Goal: Task Accomplishment & Management: Manage account settings

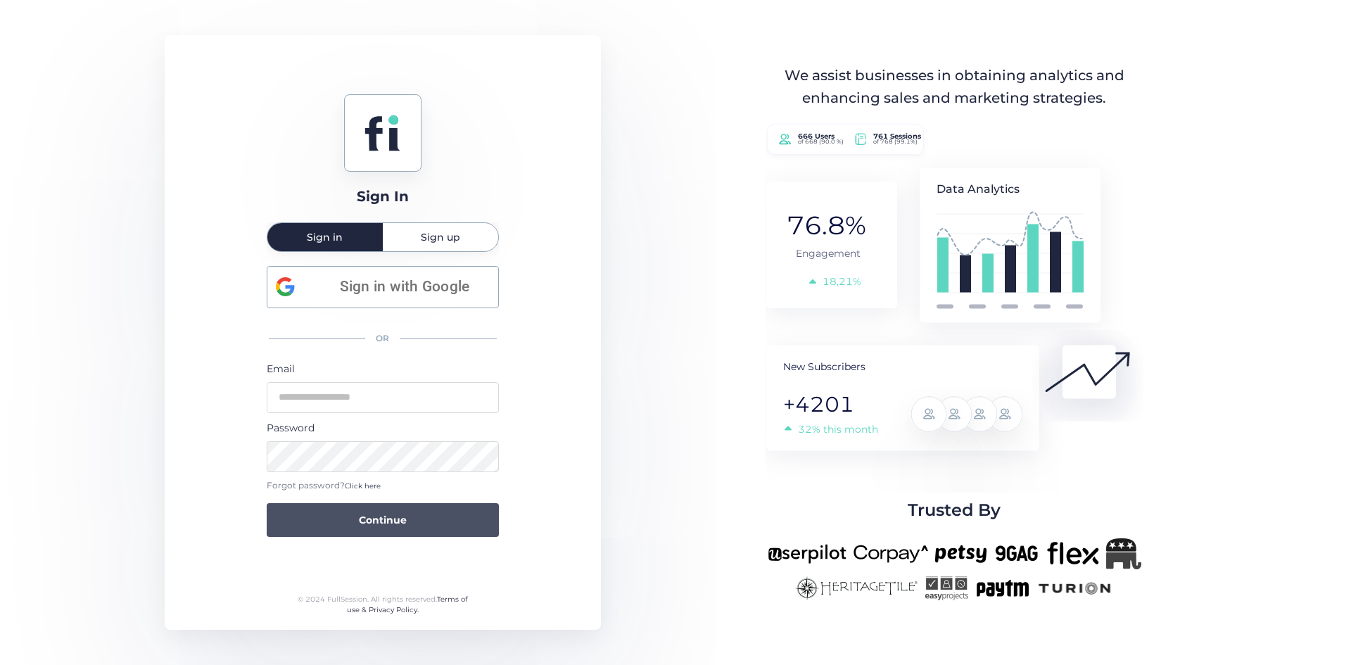
type input "**********"
click at [384, 531] on button "Continue" at bounding box center [383, 520] width 232 height 34
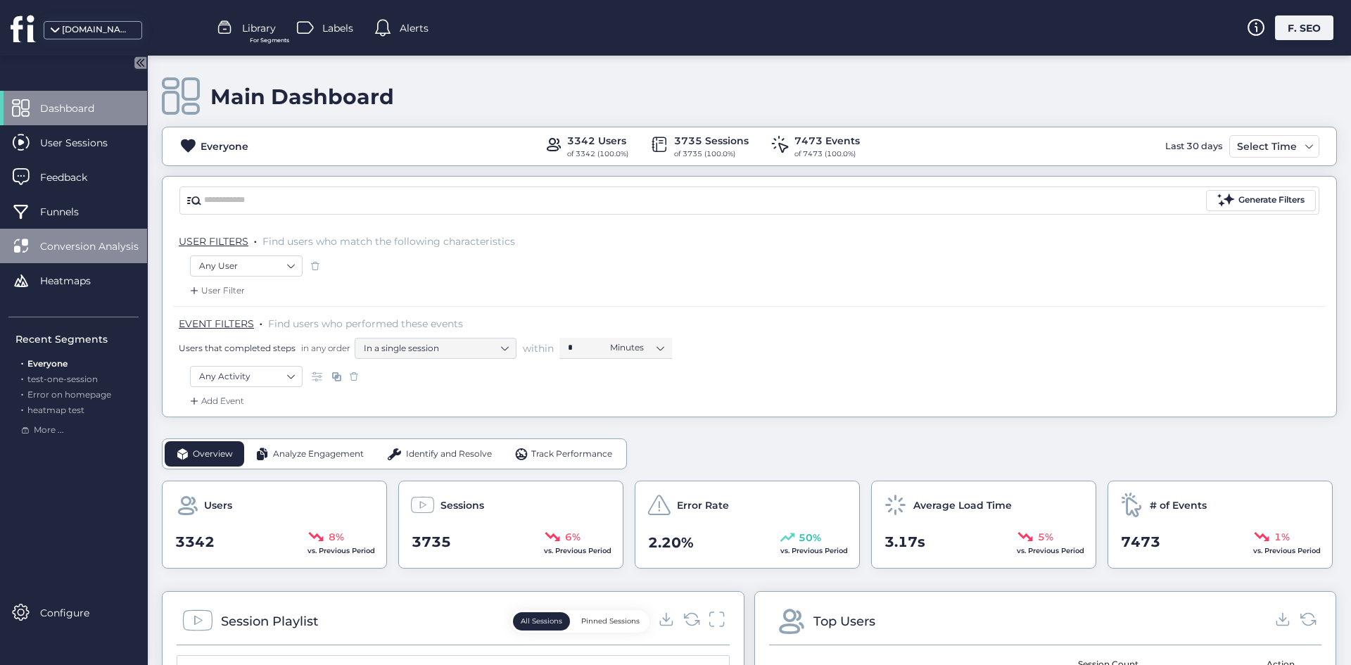
click at [95, 251] on span "Conversion Analysis" at bounding box center [100, 246] width 120 height 15
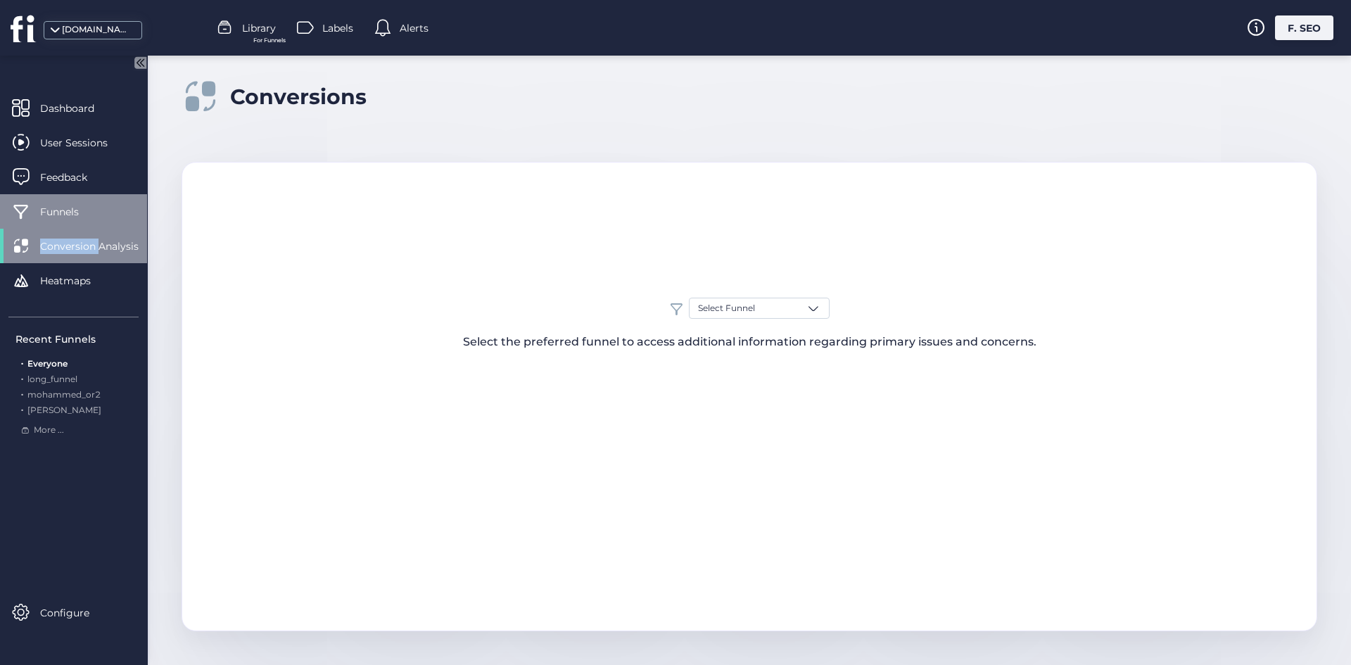
click at [99, 223] on div "Dashboard User Sessions Feedback Funnels Conversion Analysis Heatmaps" at bounding box center [73, 199] width 147 height 217
click at [99, 222] on div "Funnels" at bounding box center [73, 211] width 147 height 34
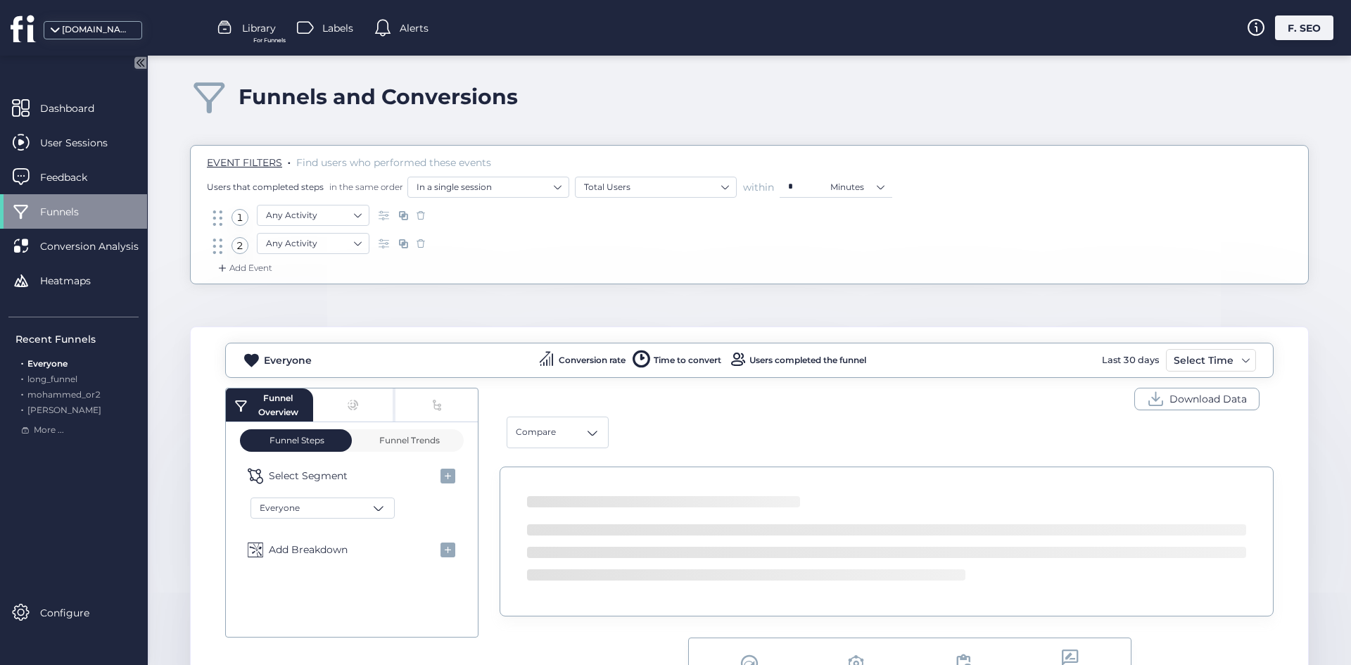
click at [1288, 28] on div "F. SEO" at bounding box center [1304, 27] width 58 height 25
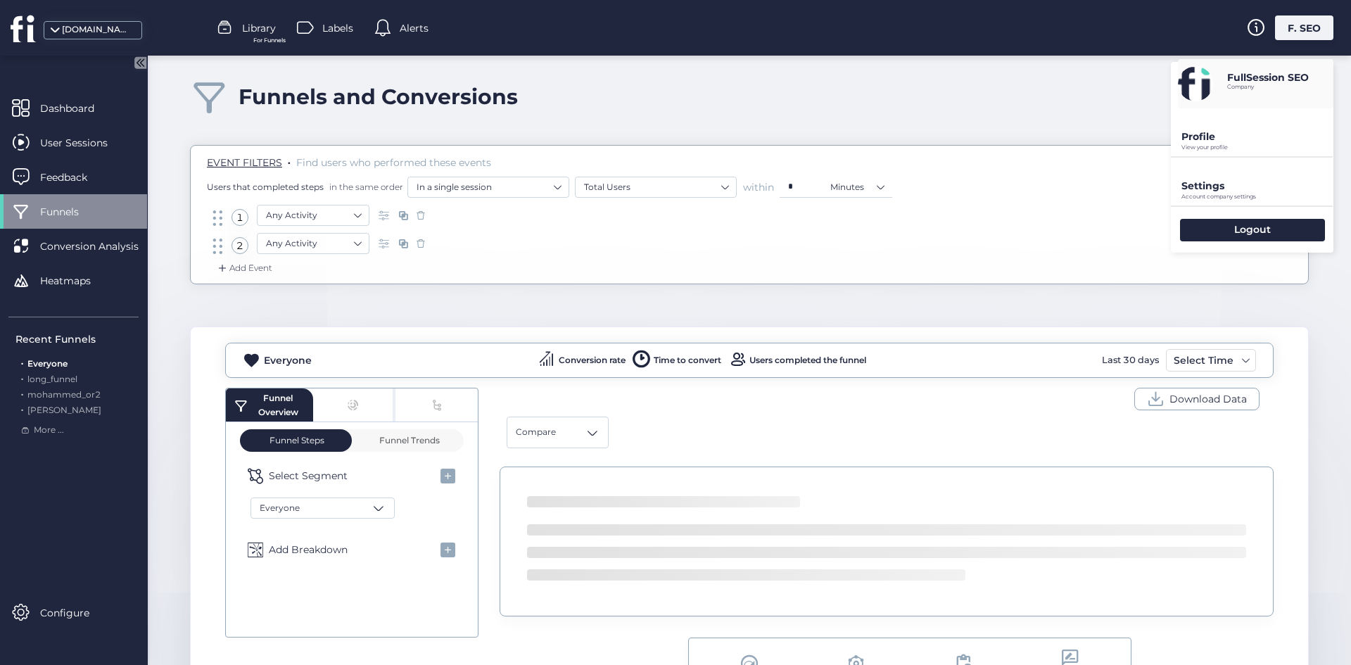
click at [1225, 177] on div "Settings Account company settings" at bounding box center [1252, 182] width 163 height 48
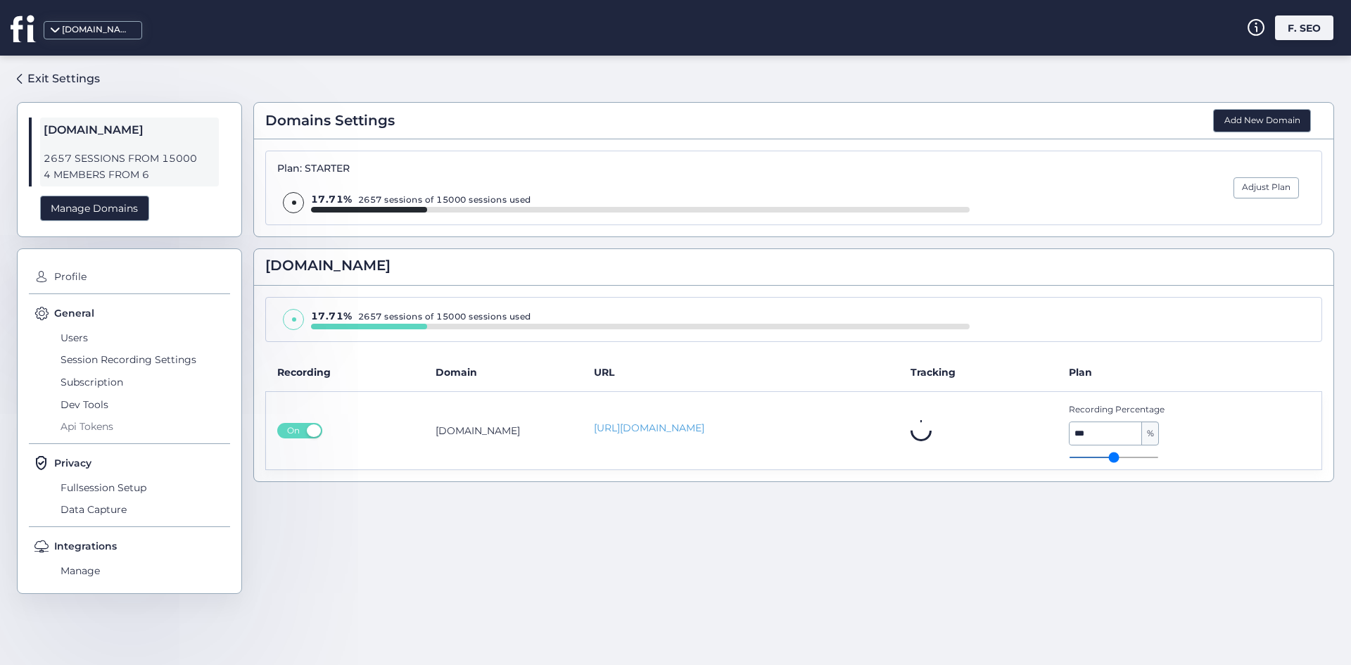
click at [111, 431] on span "Api Tokens" at bounding box center [143, 426] width 173 height 23
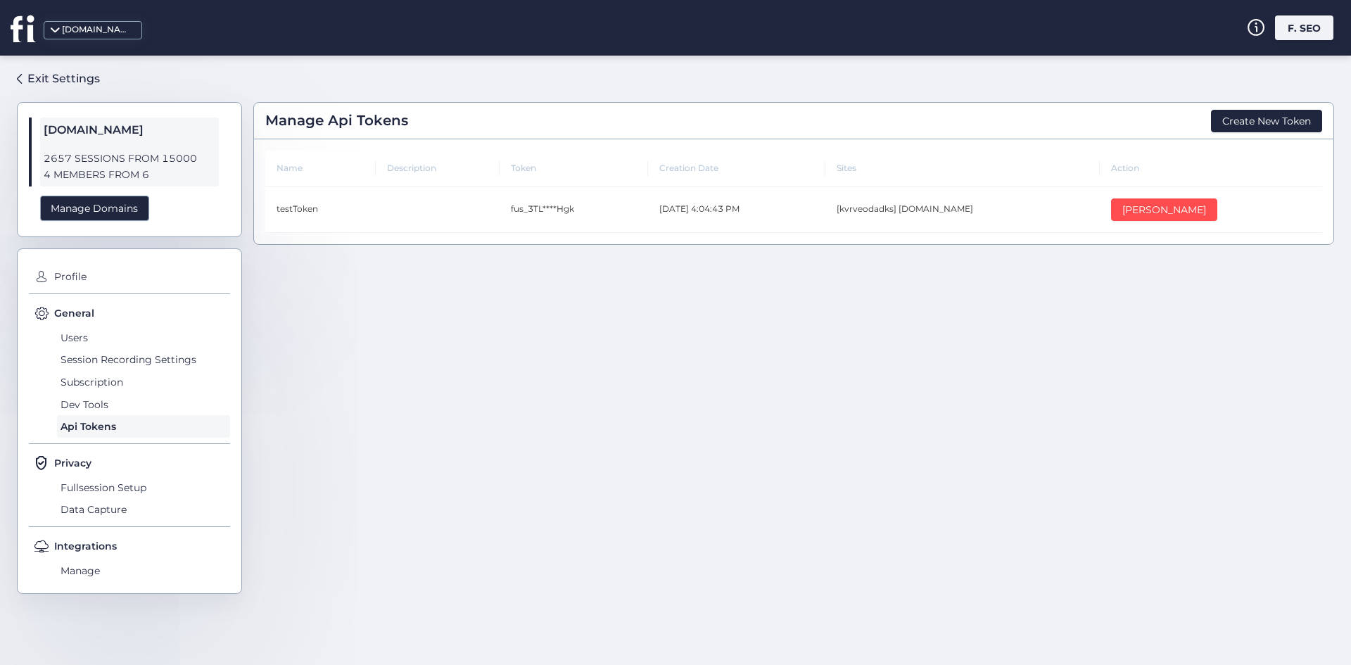
drag, startPoint x: 896, startPoint y: 252, endPoint x: 951, endPoint y: 642, distance: 393.6
click at [953, 643] on div "Exit Settings [DOMAIN_NAME] 2657 SESSIONS FROM 15000 4 MEMBERS FROM 6 Manage Do…" at bounding box center [675, 360] width 1351 height 609
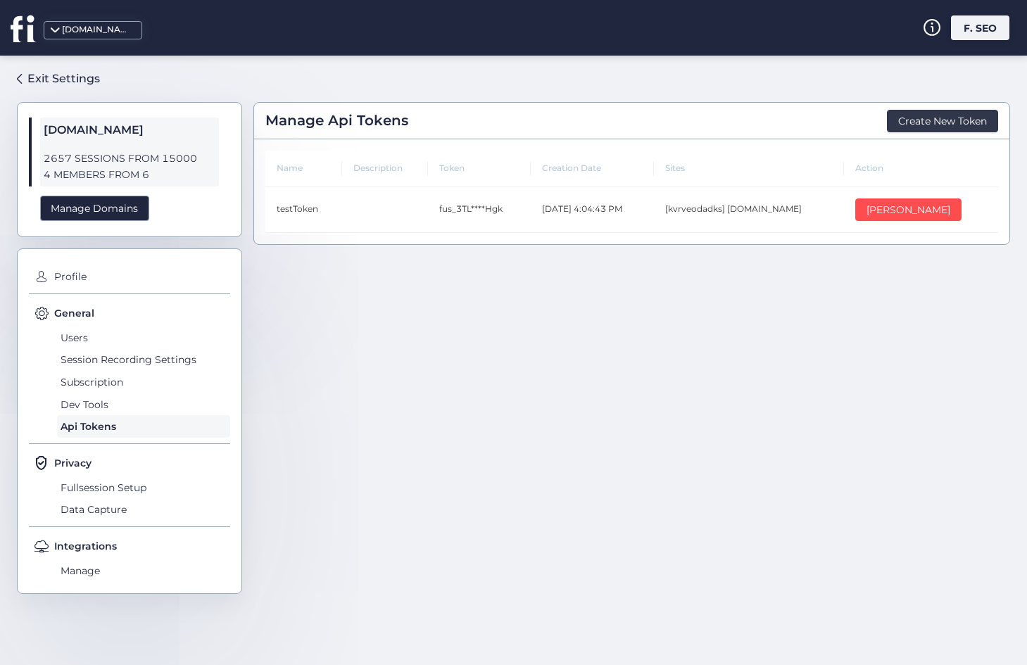
click at [957, 110] on button "Create New Token" at bounding box center [942, 121] width 111 height 23
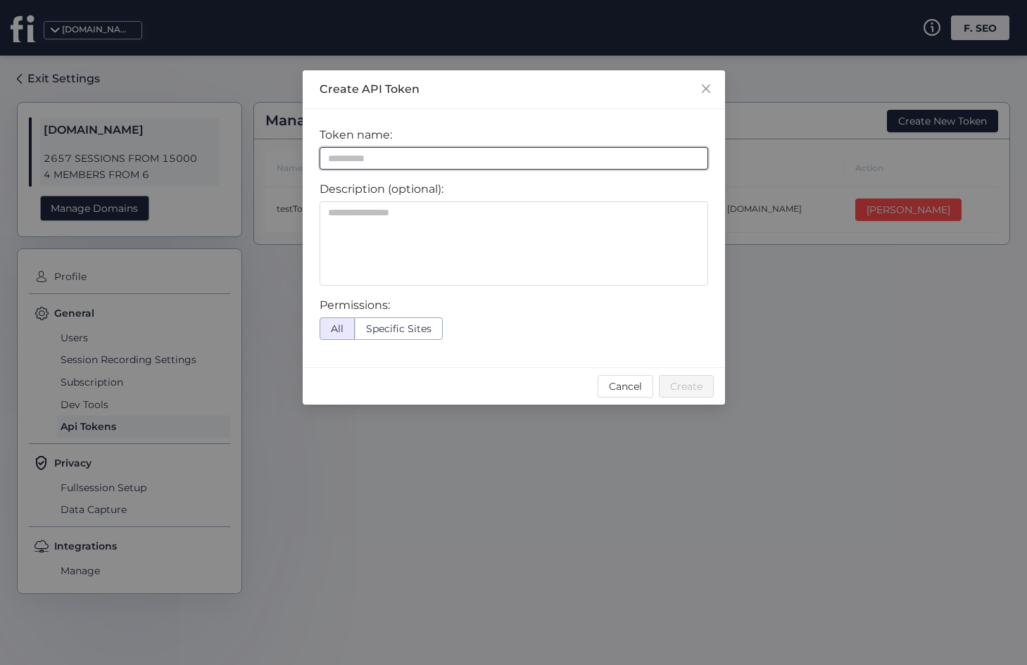
click at [469, 163] on input at bounding box center [513, 158] width 388 height 23
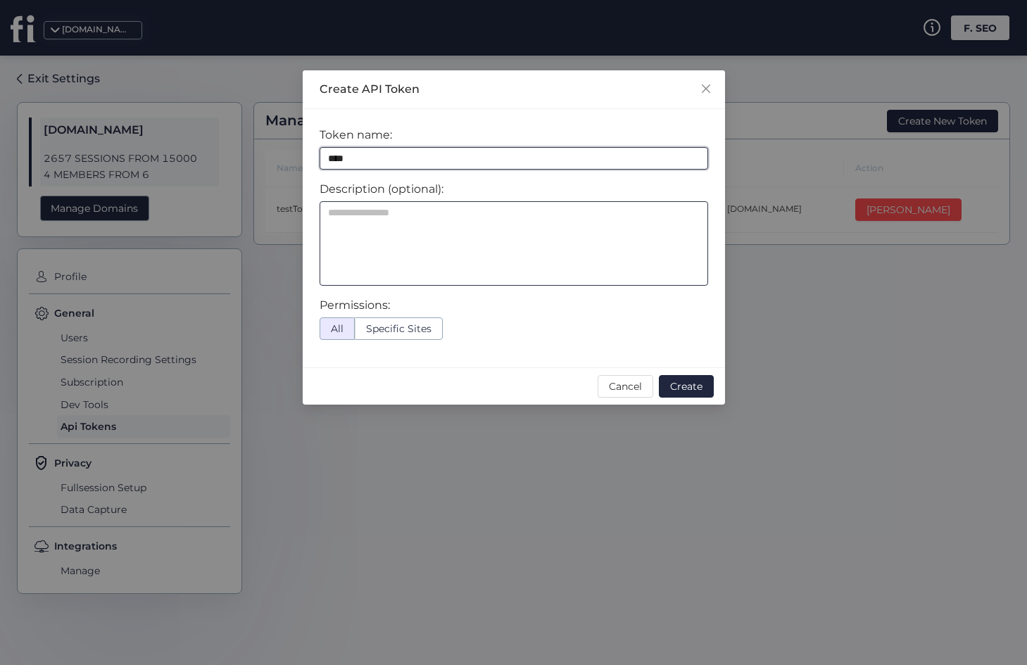
type input "****"
click at [403, 251] on textarea at bounding box center [513, 243] width 388 height 84
type textarea "****"
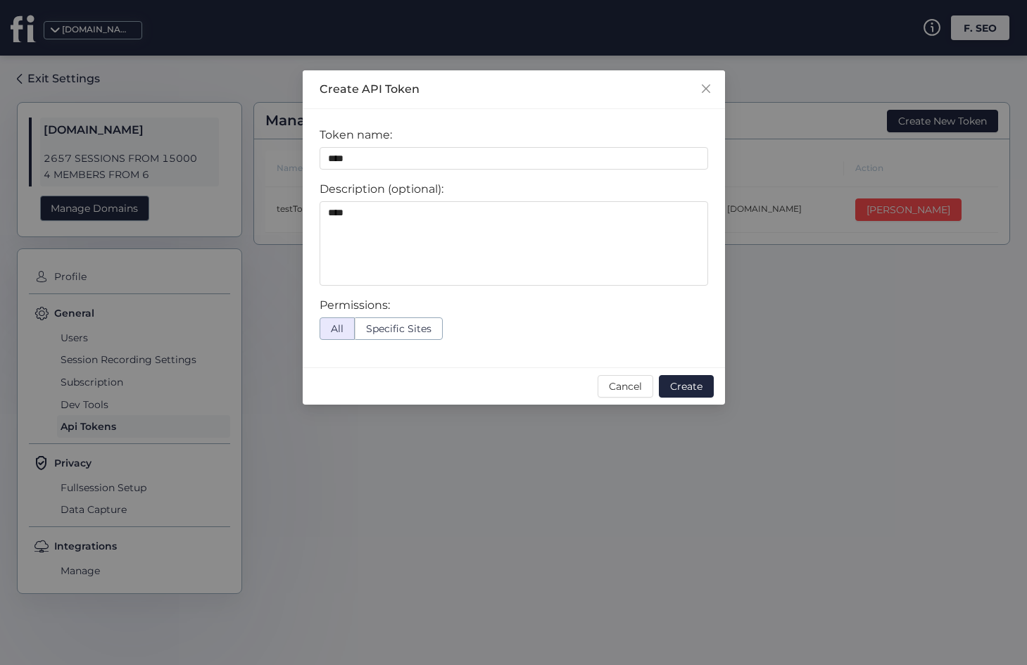
click at [395, 320] on label "Specific Sites" at bounding box center [399, 328] width 88 height 23
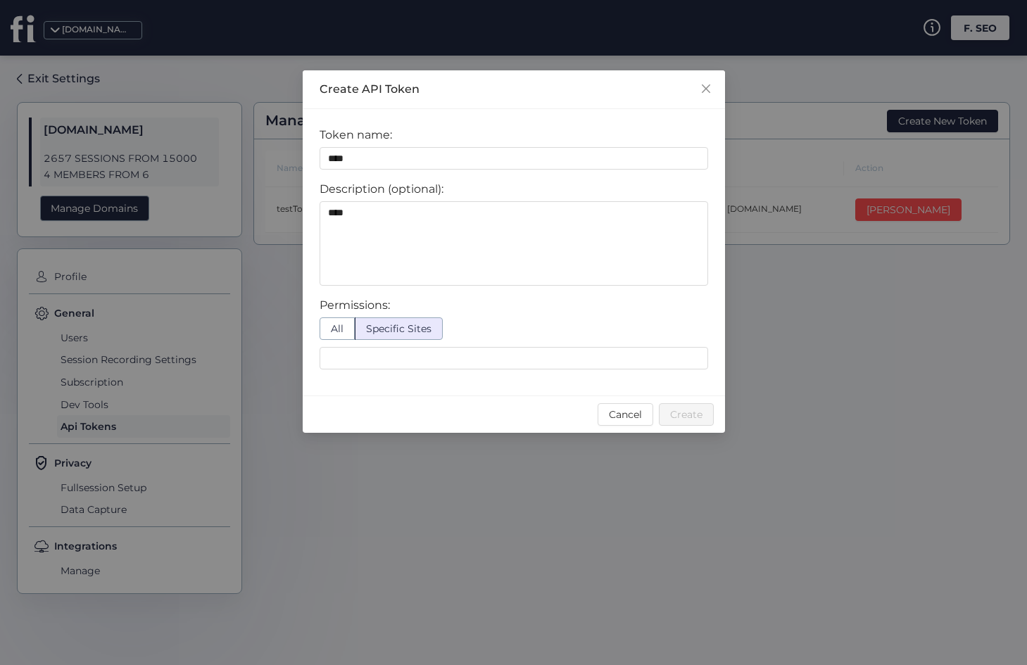
click at [328, 327] on label "All" at bounding box center [336, 328] width 35 height 23
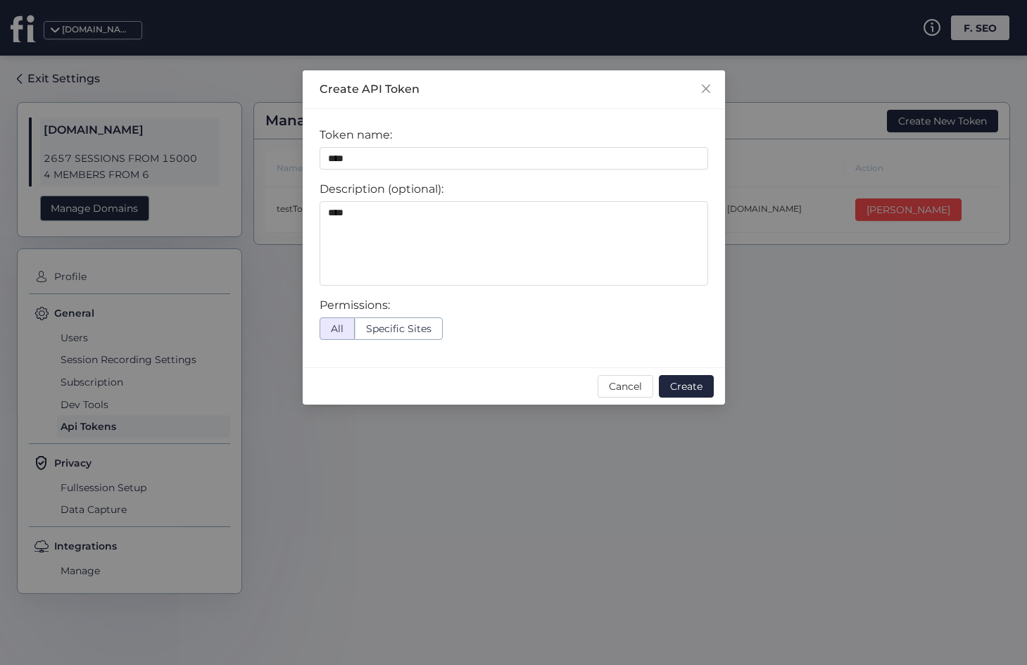
click at [385, 328] on span "Specific Sites" at bounding box center [398, 328] width 65 height 13
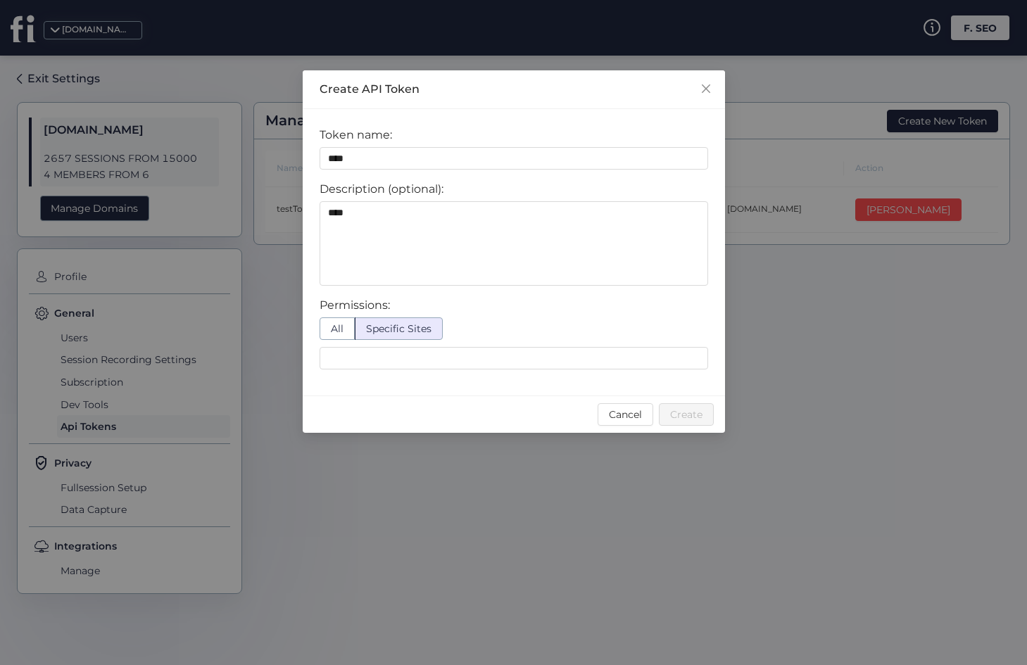
click at [376, 347] on nz-select-top-control at bounding box center [513, 358] width 388 height 23
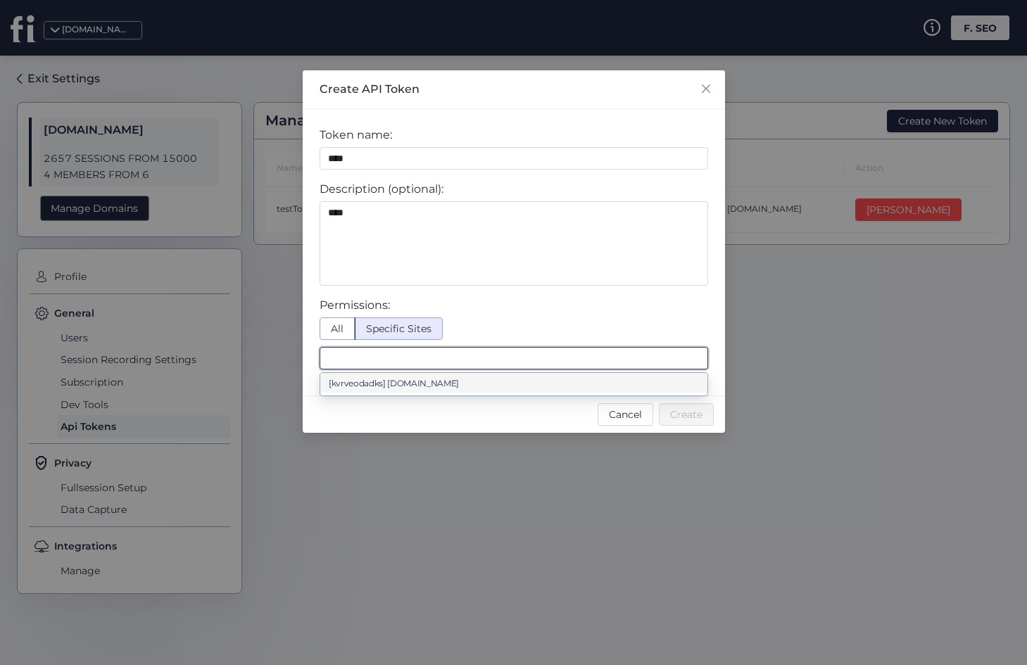
click at [368, 358] on nz-select-top-control at bounding box center [513, 358] width 388 height 23
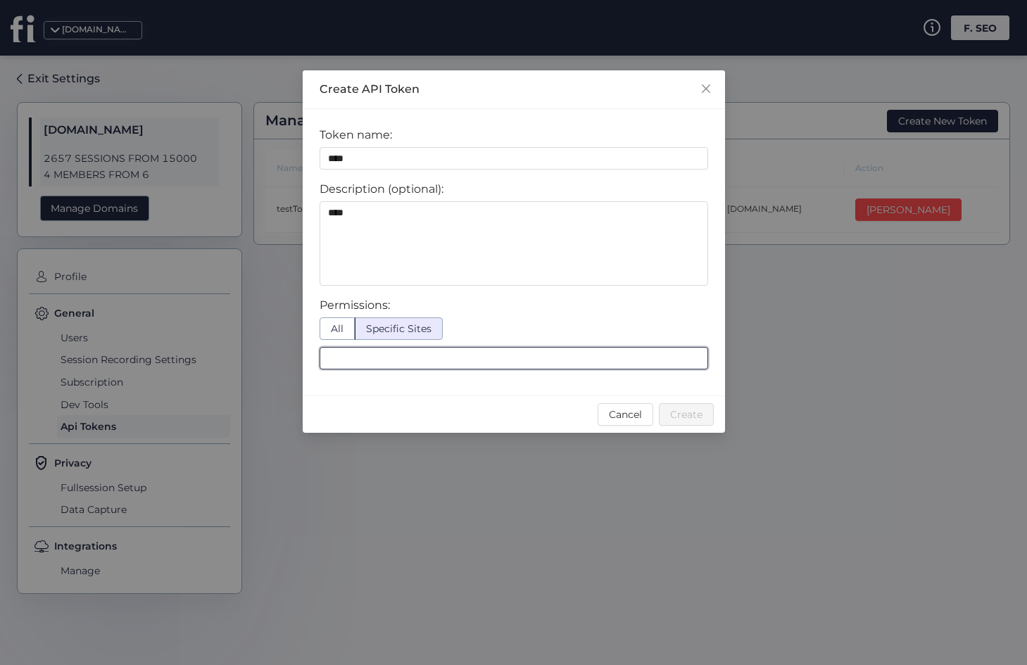
click at [367, 355] on nz-select-top-control at bounding box center [513, 358] width 388 height 23
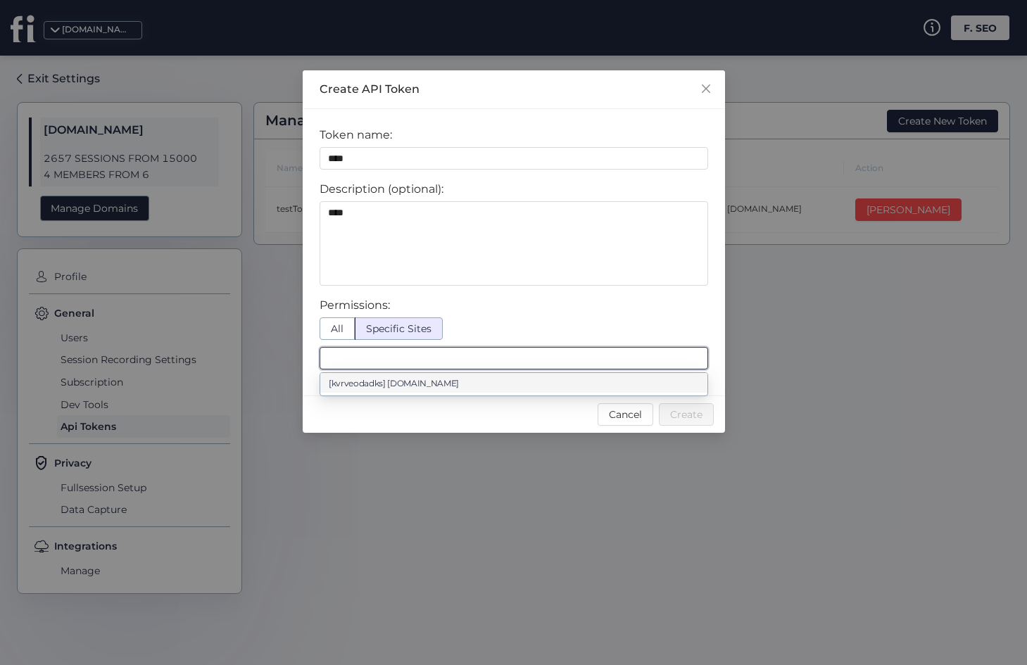
click at [344, 334] on label "All" at bounding box center [336, 328] width 35 height 23
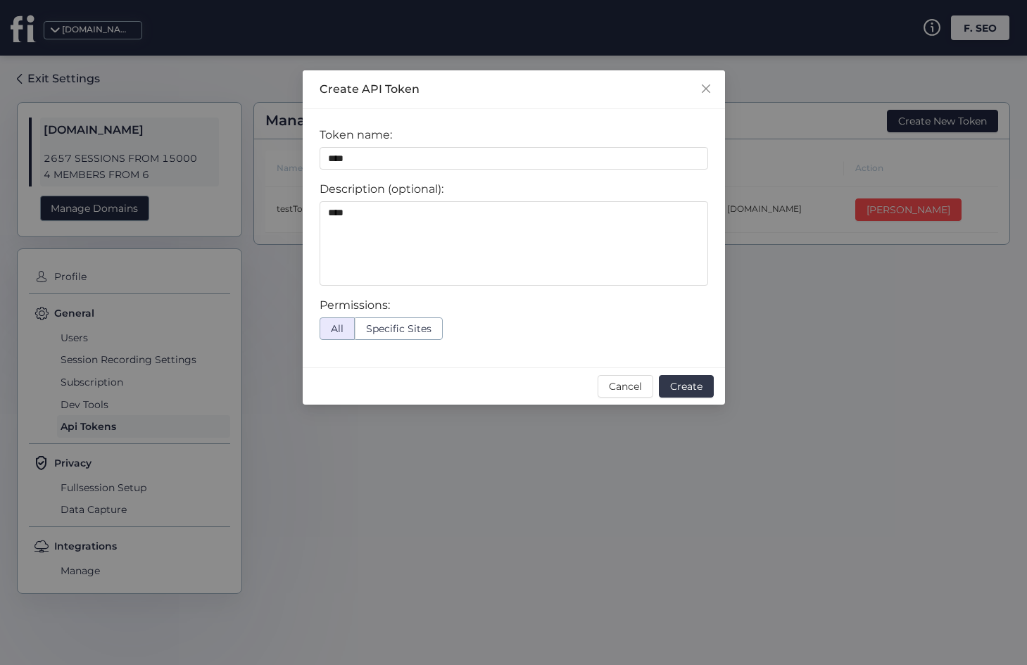
click at [683, 376] on button "Create" at bounding box center [686, 386] width 55 height 23
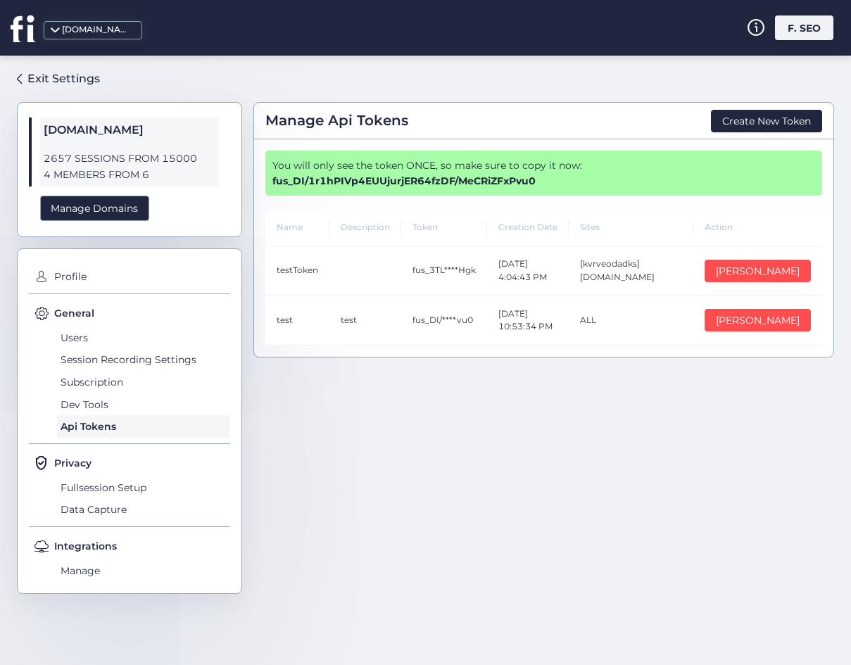
click at [301, 125] on span "Manage Api Tokens" at bounding box center [336, 121] width 143 height 22
click at [95, 392] on span "Subscription" at bounding box center [143, 382] width 173 height 23
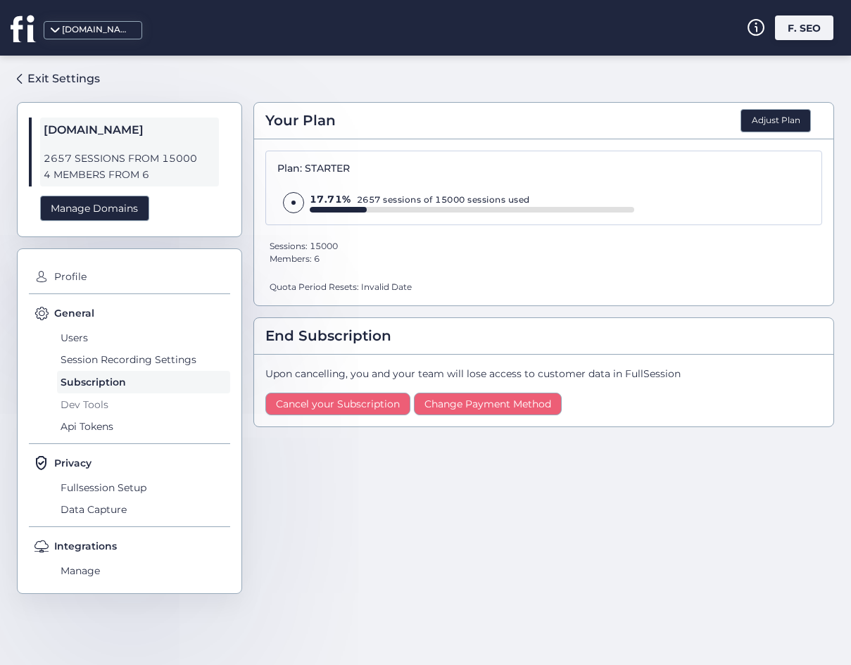
click at [95, 395] on span "Dev Tools" at bounding box center [143, 404] width 173 height 23
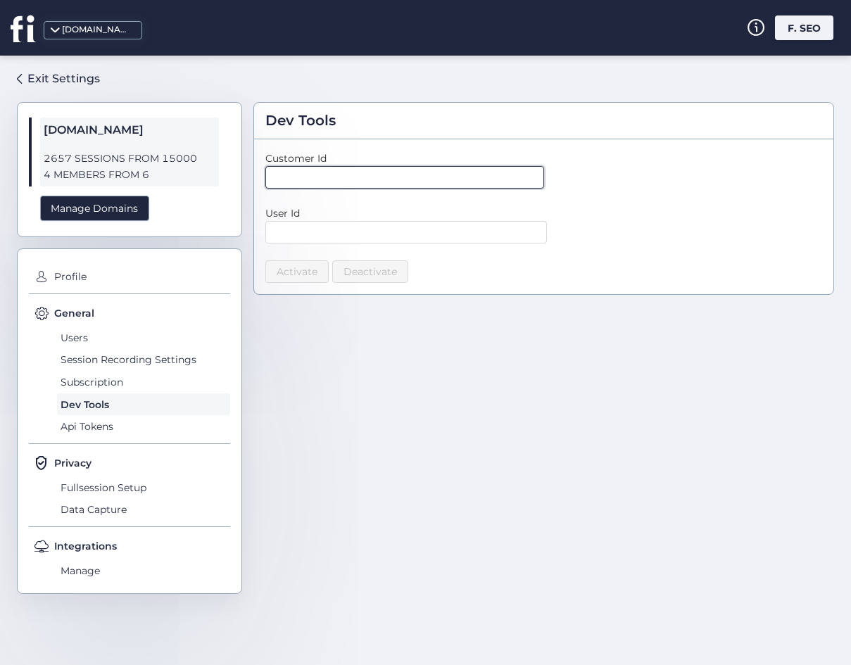
click at [285, 184] on input "text" at bounding box center [404, 177] width 279 height 23
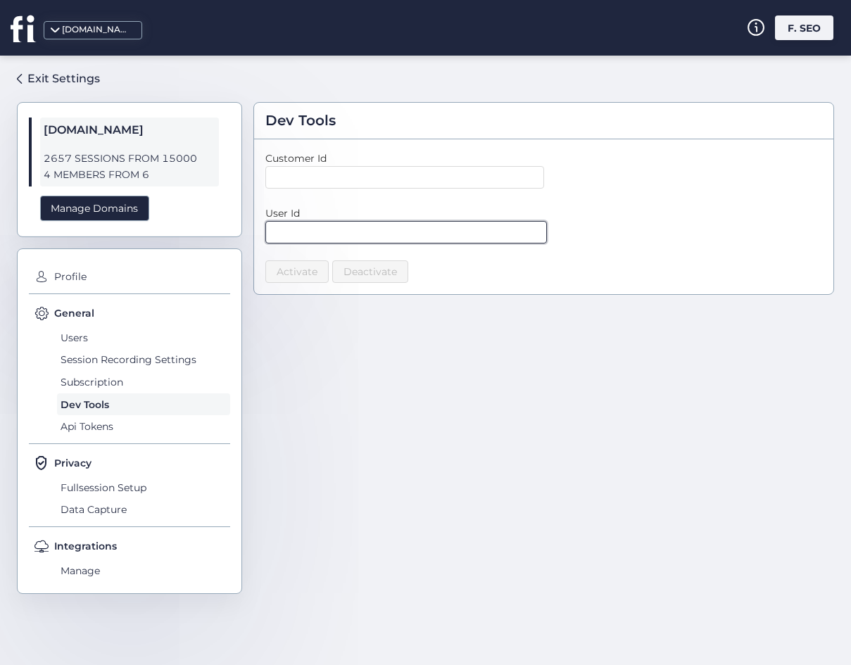
click at [303, 238] on input "text" at bounding box center [405, 232] width 281 height 23
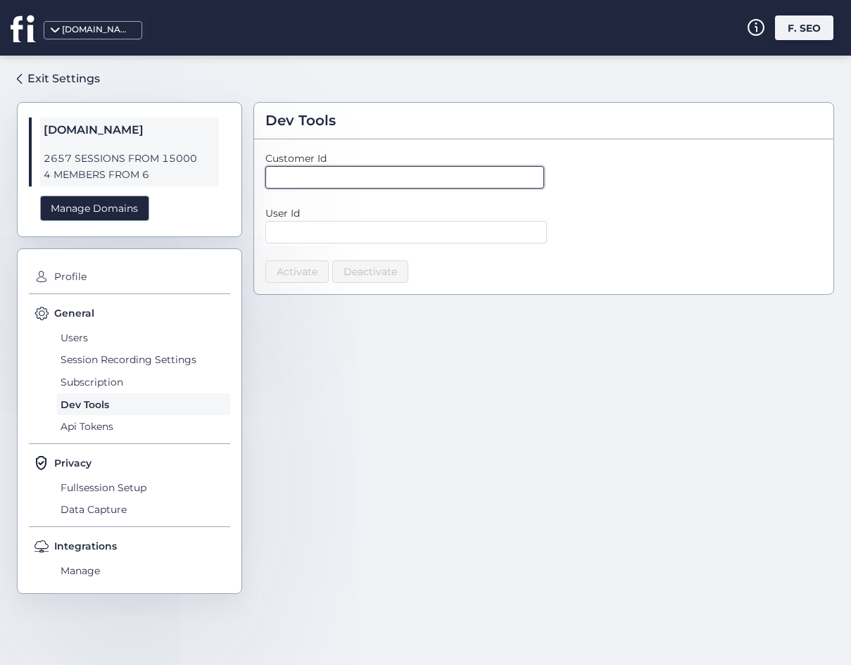
click at [284, 167] on input "text" at bounding box center [404, 177] width 279 height 23
click at [136, 387] on span "Subscription" at bounding box center [143, 382] width 173 height 23
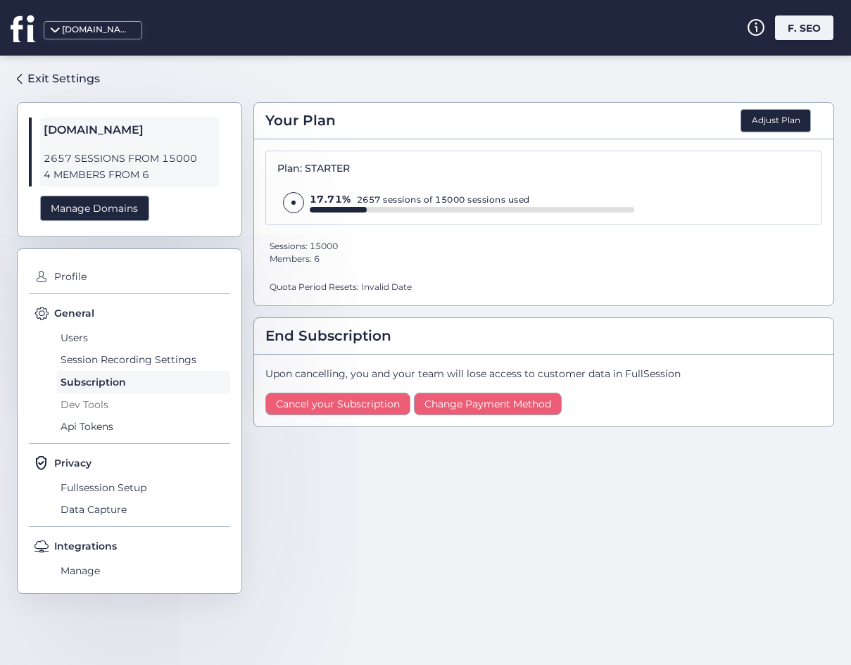
click at [132, 394] on span "Dev Tools" at bounding box center [143, 404] width 173 height 23
